Goal: Ask a question: Seek information or help from site administrators or community

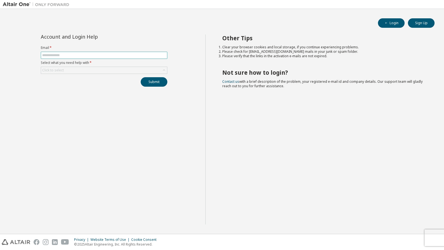
click at [56, 56] on input "text" at bounding box center [104, 55] width 124 height 4
click at [95, 133] on div "Account and Login Help Email * Select what you need help with * Click to select…" at bounding box center [104, 129] width 203 height 190
click at [50, 54] on input "text" at bounding box center [104, 55] width 124 height 4
click at [59, 56] on input "text" at bounding box center [104, 55] width 124 height 4
type input "**********"
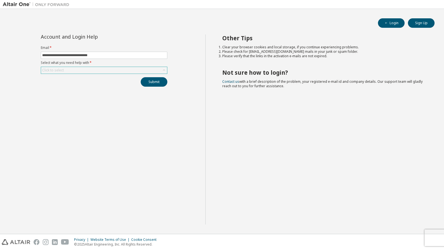
click at [69, 70] on div "Click to select" at bounding box center [104, 70] width 126 height 7
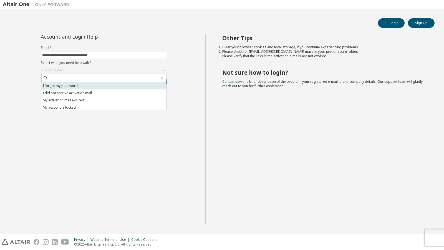
click at [74, 86] on li "I forgot my password" at bounding box center [103, 85] width 125 height 7
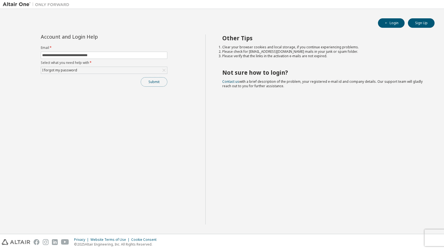
click at [150, 84] on button "Submit" at bounding box center [154, 81] width 27 height 9
click at [154, 83] on button "Submit" at bounding box center [154, 81] width 27 height 9
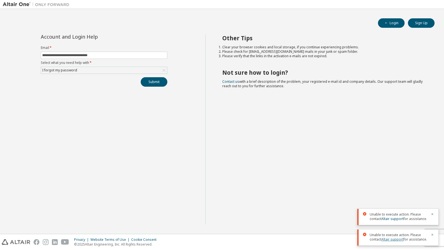
click at [389, 240] on link "Altair support" at bounding box center [393, 239] width 22 height 5
